Goal: Transaction & Acquisition: Purchase product/service

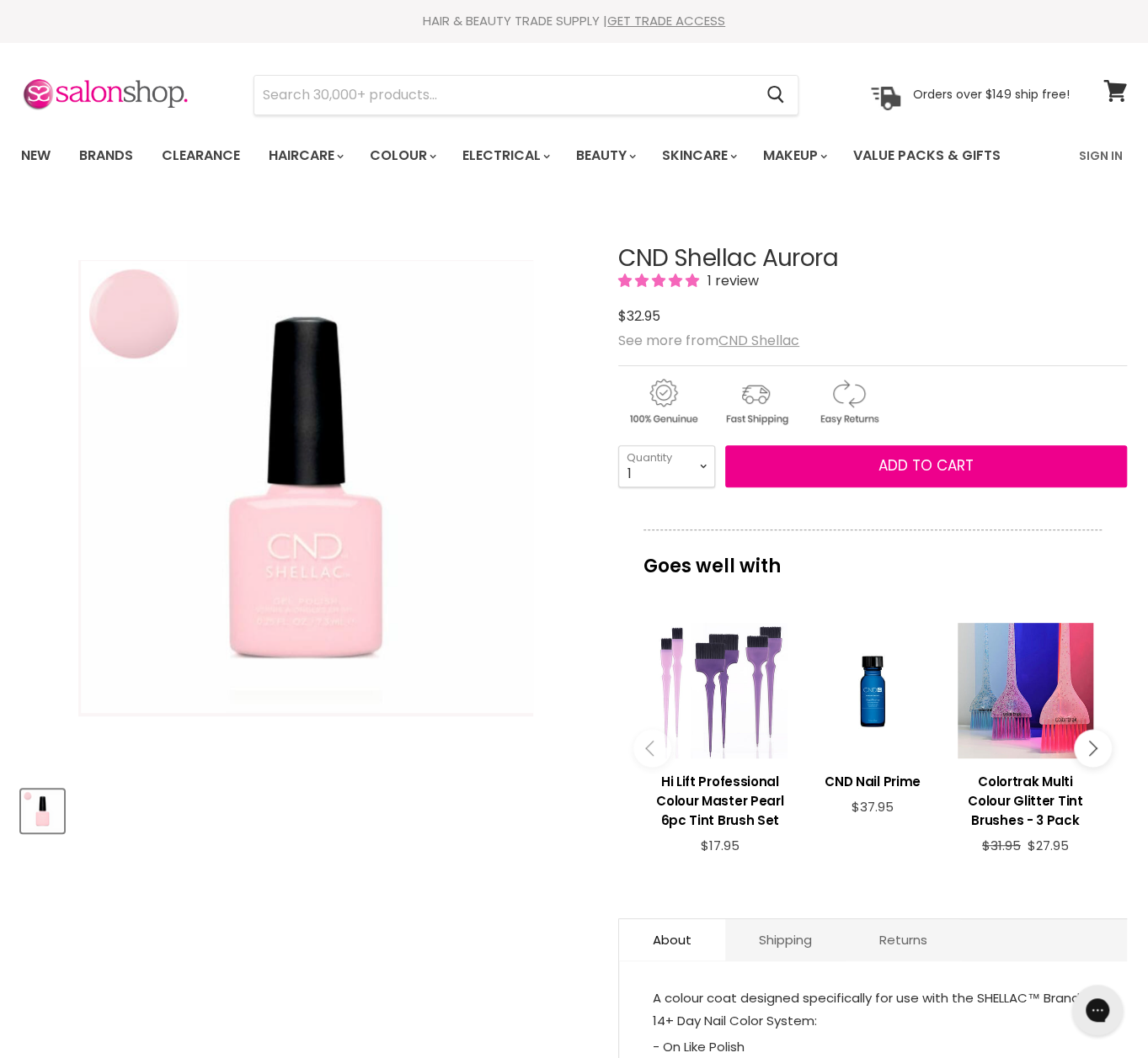
click at [742, 280] on span "1 review" at bounding box center [730, 280] width 57 height 19
drag, startPoint x: 147, startPoint y: 324, endPoint x: 166, endPoint y: 319, distance: 19.6
click at [147, 324] on img "CND Shellac Aurora image. Click or Scroll to Zoom." at bounding box center [305, 488] width 455 height 457
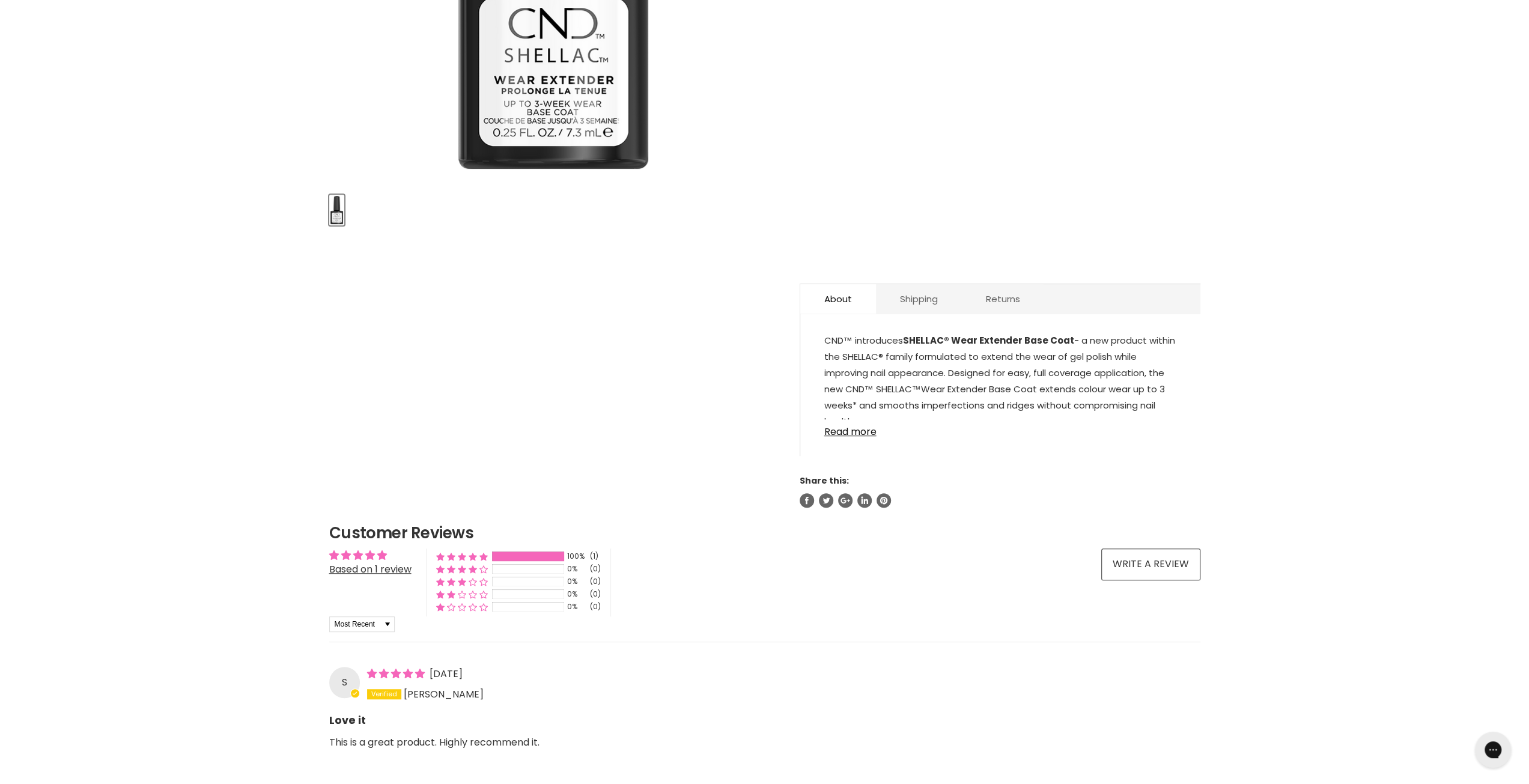
scroll to position [415, 0]
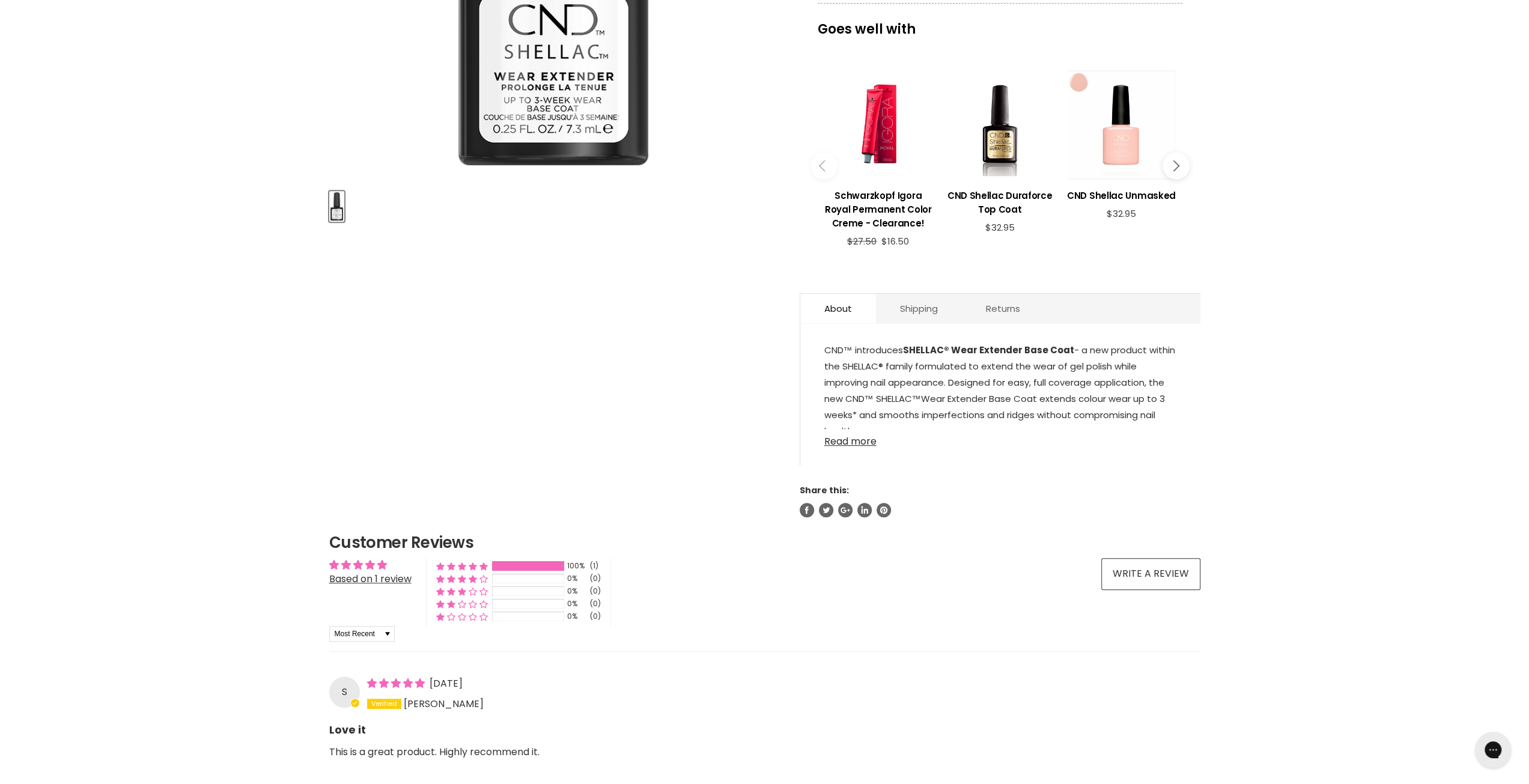
click at [846, 439] on link "Read more" at bounding box center [1001, 438] width 352 height 18
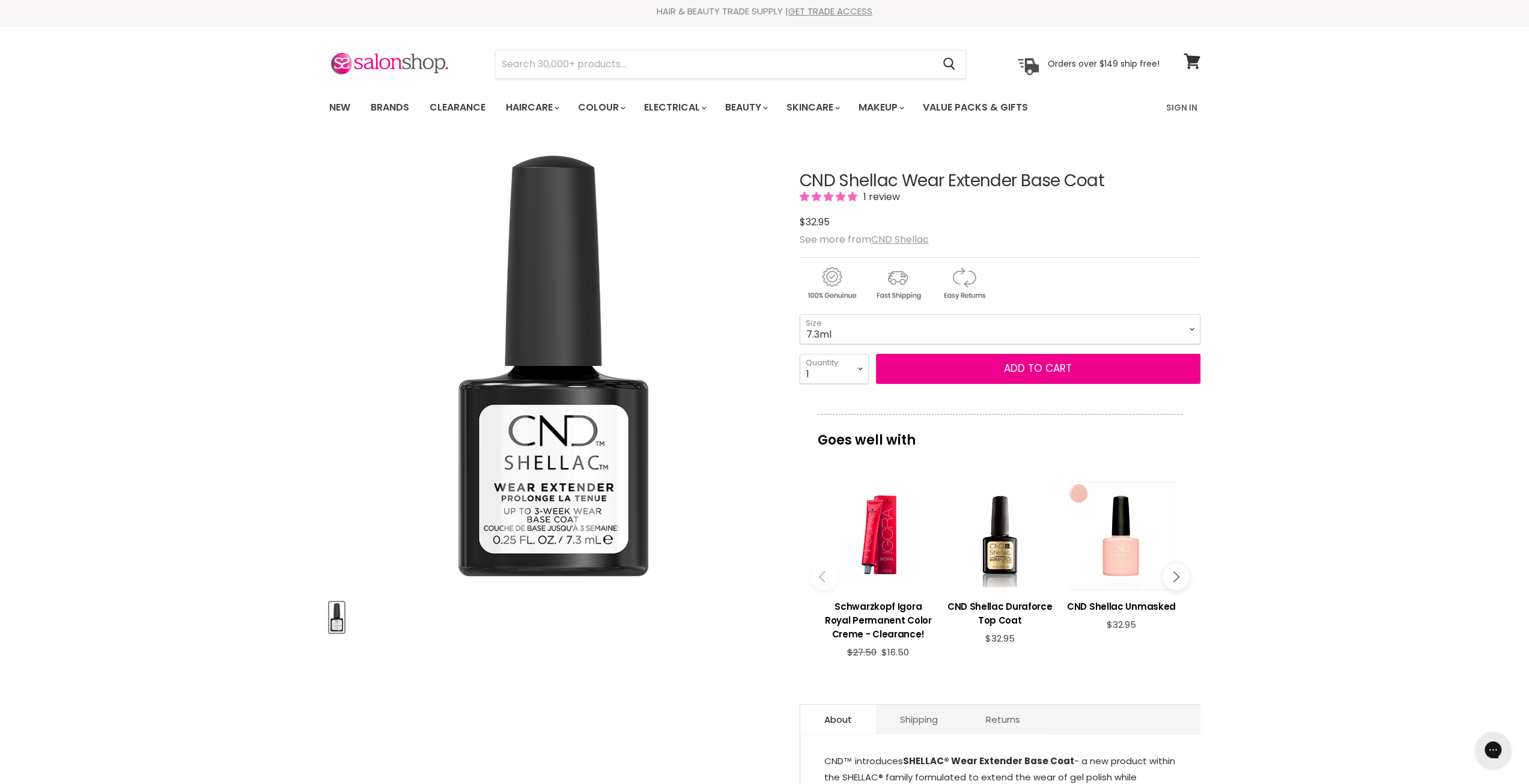
scroll to position [0, 0]
